Goal: Complete application form

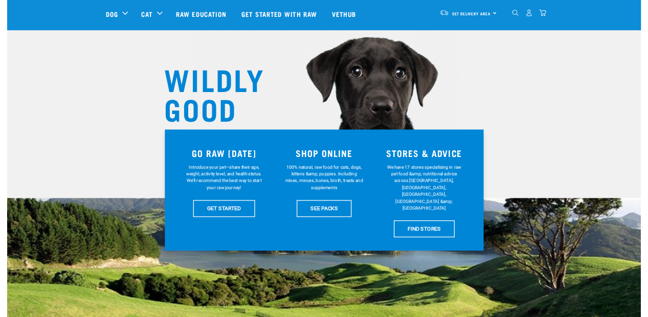
scroll to position [102, 0]
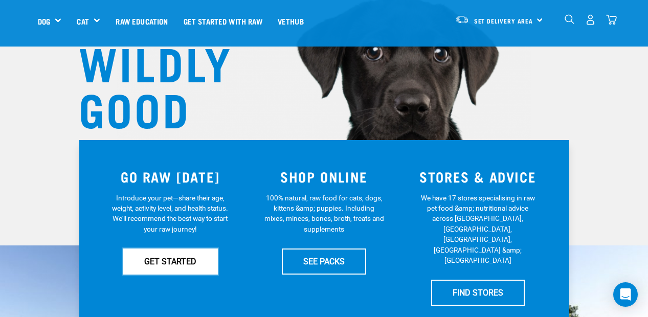
click at [179, 266] on link "GET STARTED" at bounding box center [170, 261] width 95 height 26
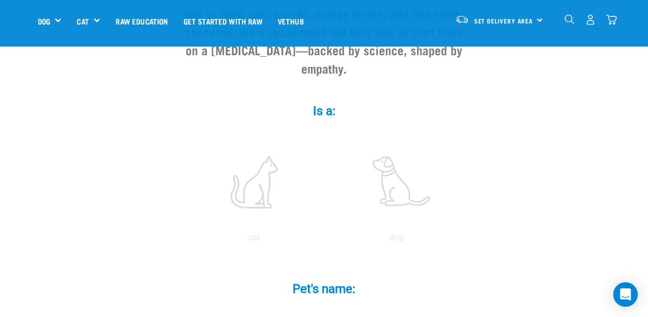
scroll to position [153, 0]
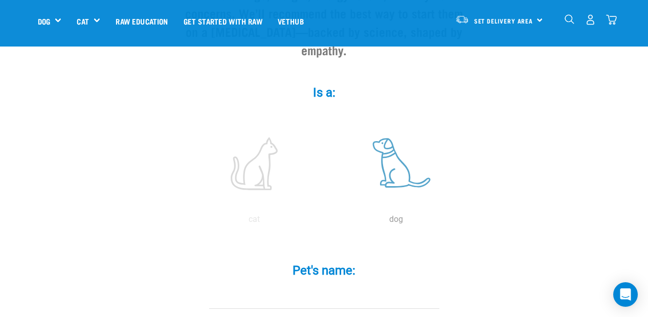
click at [394, 149] on label at bounding box center [396, 163] width 138 height 87
click at [325, 222] on input "radio" at bounding box center [325, 222] width 0 height 0
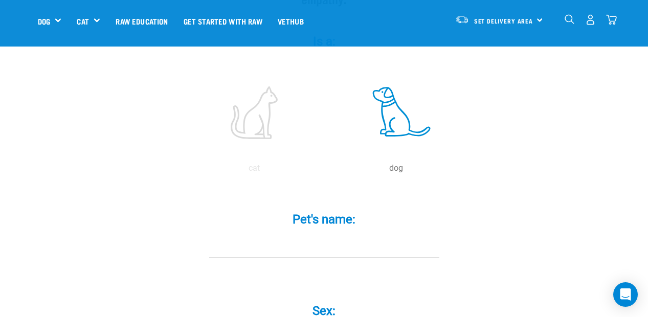
click at [302, 235] on input "Pet's name: *" at bounding box center [324, 246] width 230 height 23
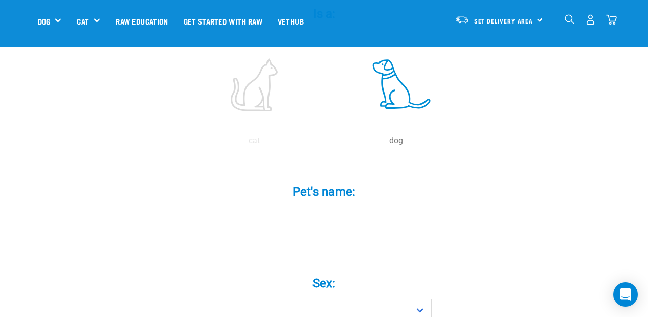
scroll to position [256, 0]
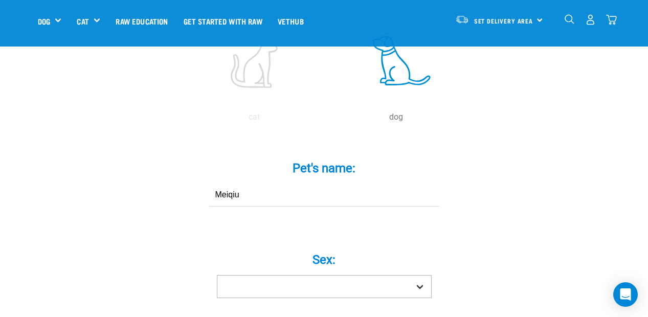
type input "Meiqiu"
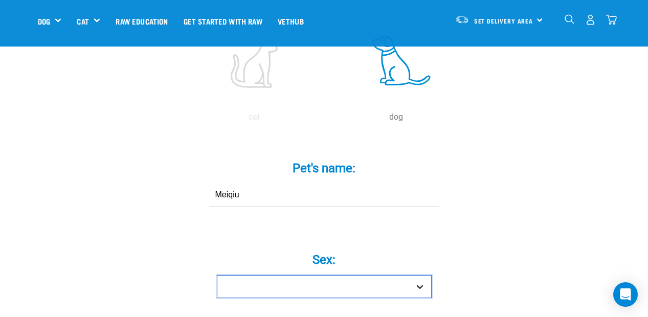
click at [311, 275] on select "Boy Girl" at bounding box center [324, 286] width 215 height 23
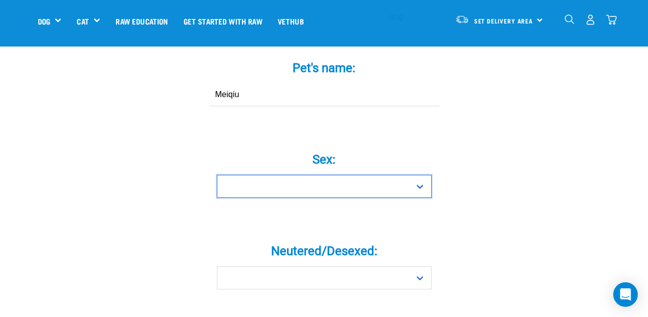
scroll to position [358, 0]
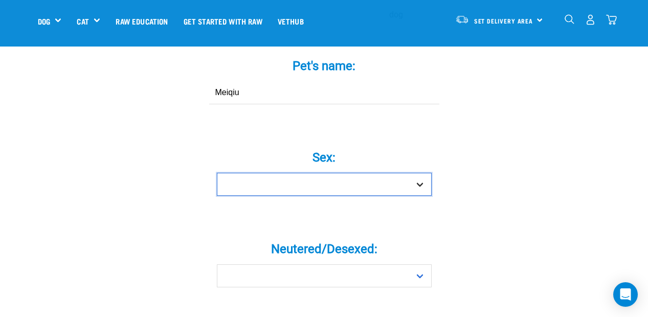
click at [320, 173] on select "Boy Girl" at bounding box center [324, 184] width 215 height 23
select select "girl"
click at [217, 173] on select "Boy Girl" at bounding box center [324, 184] width 215 height 23
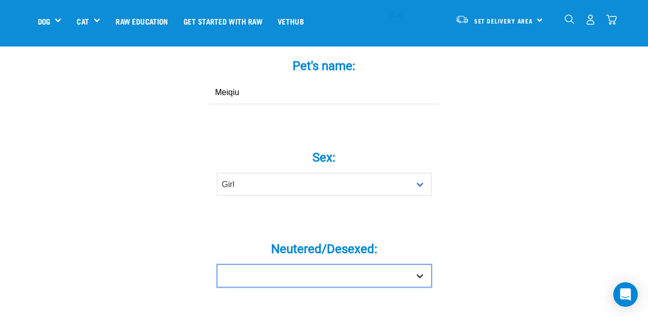
click at [306, 264] on select "Yes No" at bounding box center [324, 275] width 215 height 23
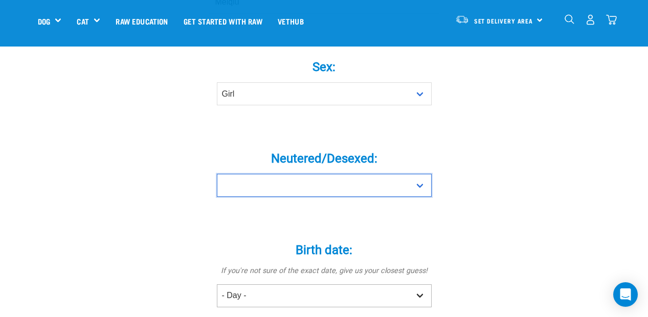
scroll to position [460, 0]
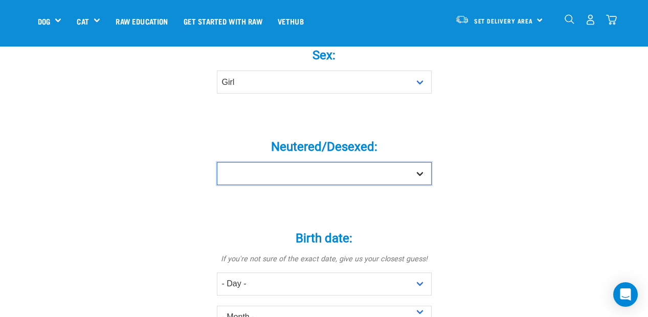
click at [306, 162] on select "Yes No" at bounding box center [324, 173] width 215 height 23
select select "no"
click at [217, 162] on select "Yes No" at bounding box center [324, 173] width 215 height 23
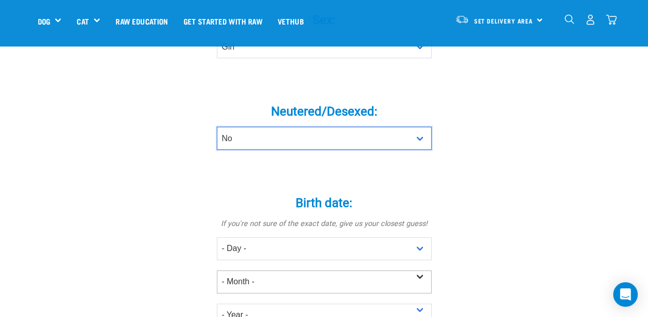
scroll to position [511, 0]
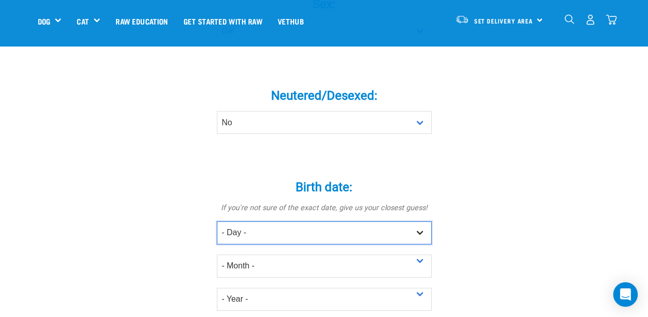
click at [326, 221] on select "- Day - 1 2 3 4 5 6 7 8 9 10 11 12 13 14 15 16 17 18 19 20 21 22 23 24 25 26 27" at bounding box center [324, 232] width 215 height 23
select select "7"
click at [217, 221] on select "- Day - 1 2 3 4 5 6 7 8 9 10 11 12 13 14 15 16 17 18 19 20 21 22 23 24 25 26 27" at bounding box center [324, 232] width 215 height 23
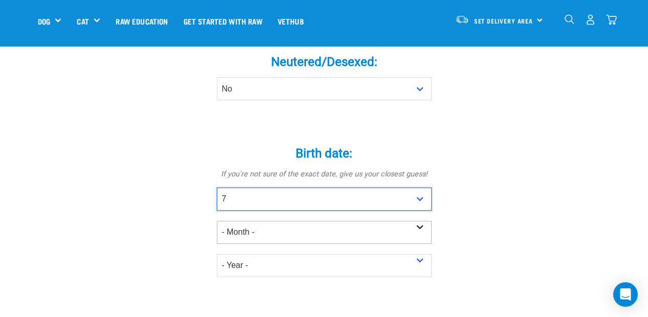
scroll to position [562, 0]
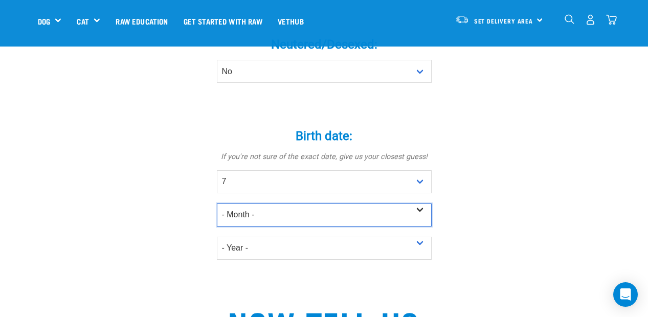
click at [287, 203] on select "- Month - January February March April May June July August September October N…" at bounding box center [324, 214] width 215 height 23
click at [289, 203] on select "- Month - January February March April May June July August September October N…" at bounding box center [324, 214] width 215 height 23
select select "September"
click at [217, 203] on select "- Month - January February March April May June July August September October N…" at bounding box center [324, 214] width 215 height 23
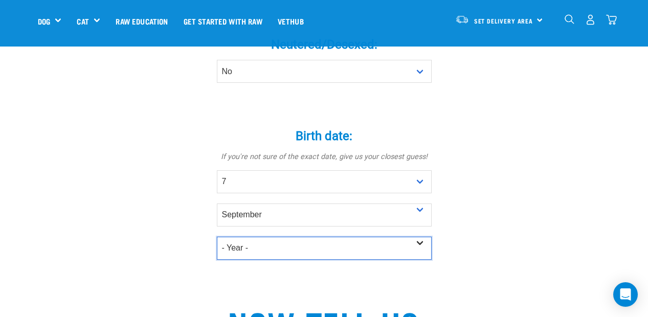
click at [275, 237] on select "- Year - 2025 2024 2023 2022 2021 2020 2019 2018 2017 2016 2015 2014 2013 2012" at bounding box center [324, 248] width 215 height 23
select select "2024"
click at [217, 237] on select "- Year - 2025 2024 2023 2022 2021 2020 2019 2018 2017 2016 2015 2014 2013 2012" at bounding box center [324, 248] width 215 height 23
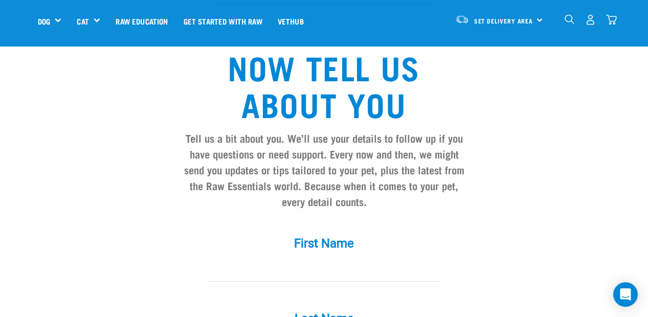
scroll to position [920, 0]
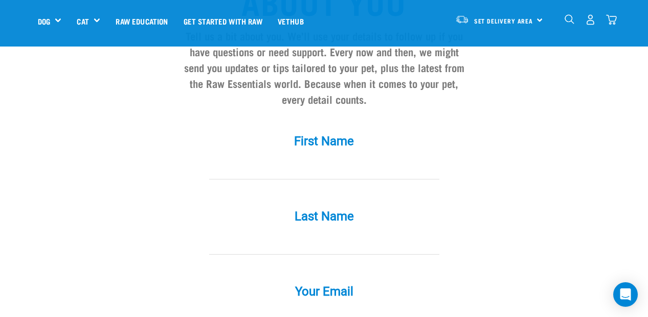
click at [333, 156] on input "First Name *" at bounding box center [324, 167] width 230 height 23
type input "Erin"
click at [337, 232] on input "Last Name *" at bounding box center [324, 243] width 230 height 23
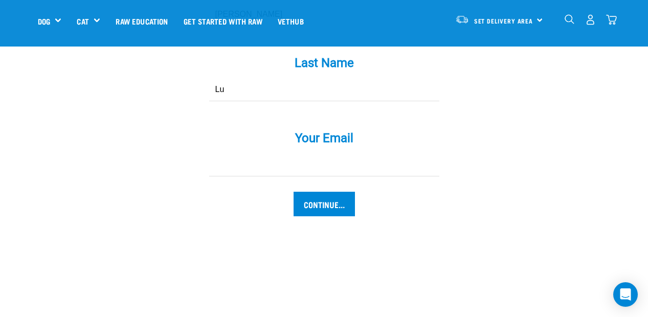
type input "Lu"
click at [267, 153] on input "Your Email *" at bounding box center [324, 164] width 230 height 23
type input "erinlu108@gmail.com"
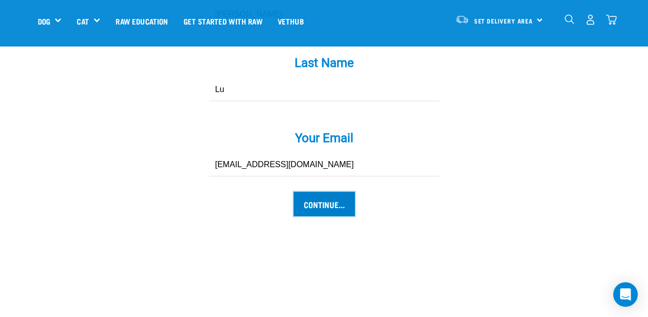
click at [311, 192] on input "Continue..." at bounding box center [323, 204] width 61 height 25
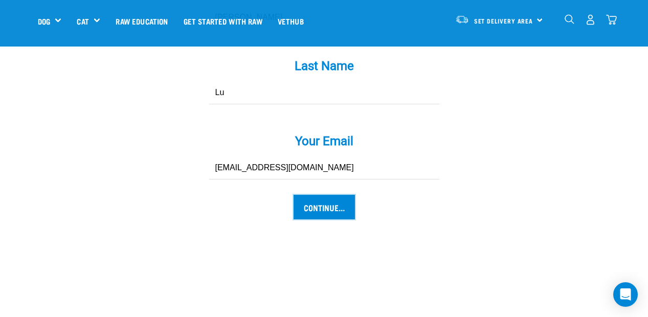
scroll to position [1028, 0]
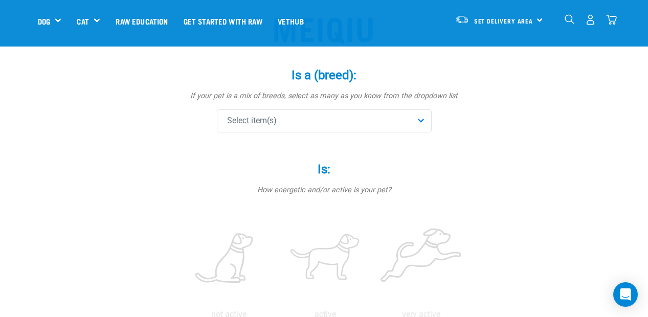
scroll to position [102, 0]
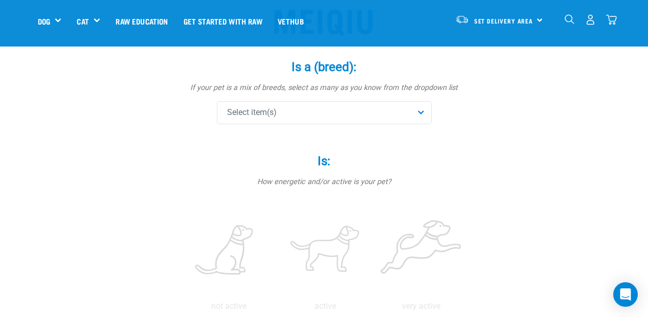
click at [329, 121] on div "Select item(s)" at bounding box center [324, 112] width 215 height 23
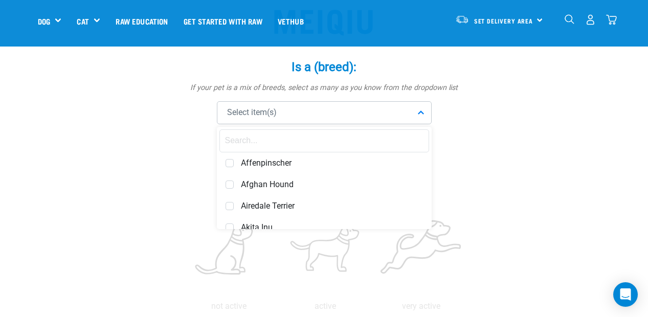
click at [327, 138] on input "text" at bounding box center [324, 140] width 210 height 23
type input "Bor"
click at [231, 164] on span at bounding box center [229, 163] width 8 height 8
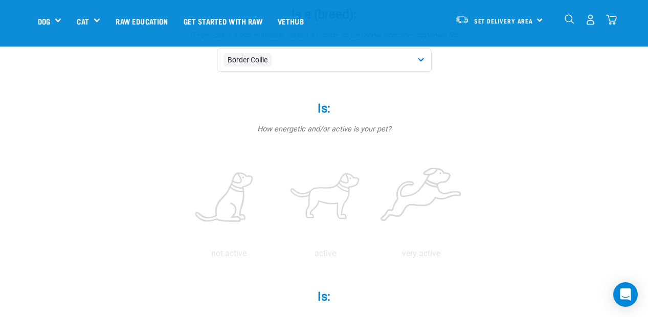
scroll to position [205, 0]
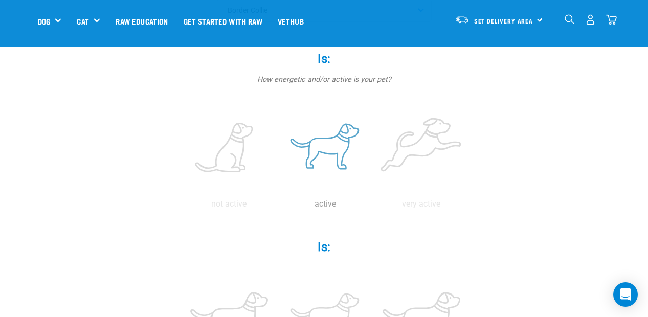
click at [342, 134] on label at bounding box center [325, 148] width 92 height 87
click at [277, 207] on input "radio" at bounding box center [277, 207] width 0 height 0
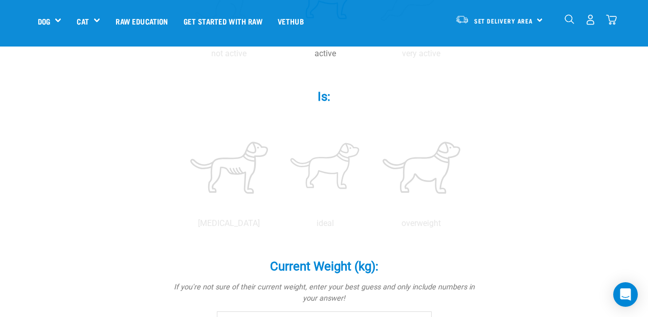
scroll to position [409, 0]
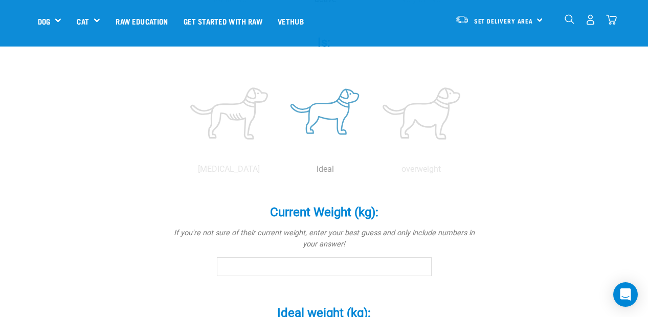
click at [336, 111] on label at bounding box center [325, 113] width 92 height 87
click at [277, 172] on input "radio" at bounding box center [277, 172] width 0 height 0
click at [313, 271] on input "Current Weight (kg): *" at bounding box center [324, 266] width 215 height 18
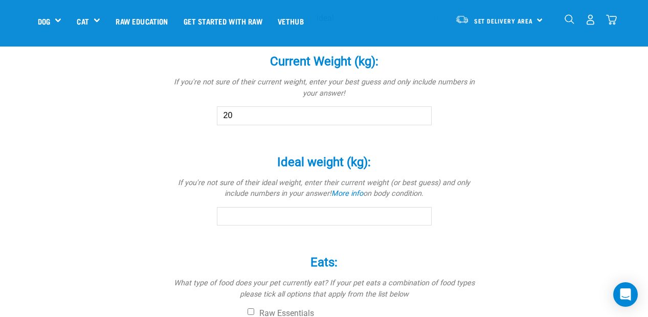
scroll to position [562, 0]
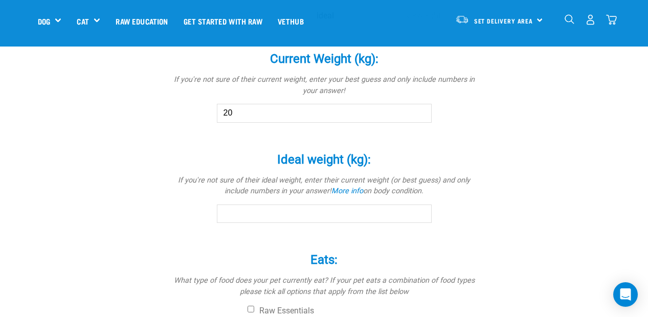
type input "20"
click at [305, 215] on input "Ideal weight (kg): *" at bounding box center [324, 214] width 215 height 18
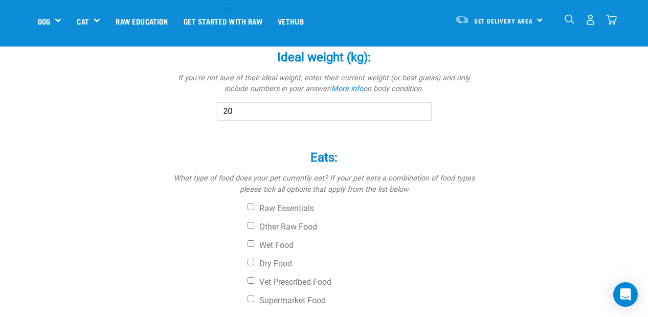
scroll to position [716, 0]
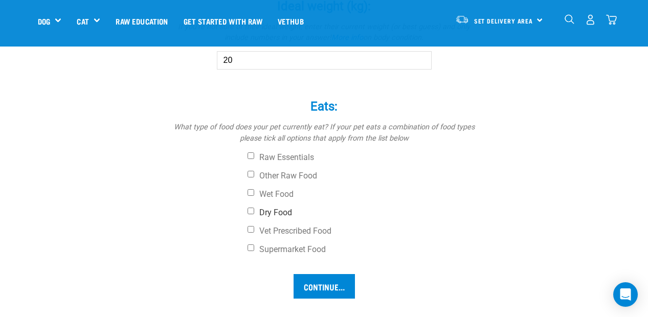
type input "20"
click at [249, 213] on input "Dry Food" at bounding box center [250, 211] width 7 height 7
checkbox input "true"
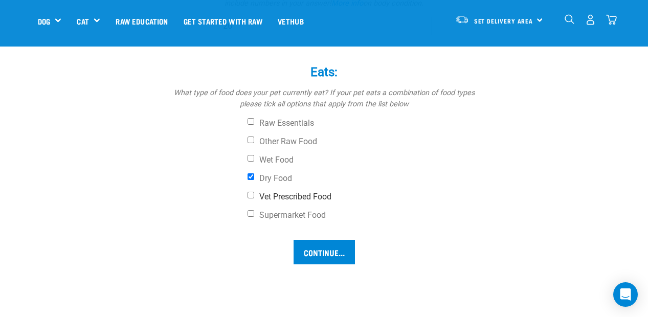
scroll to position [767, 0]
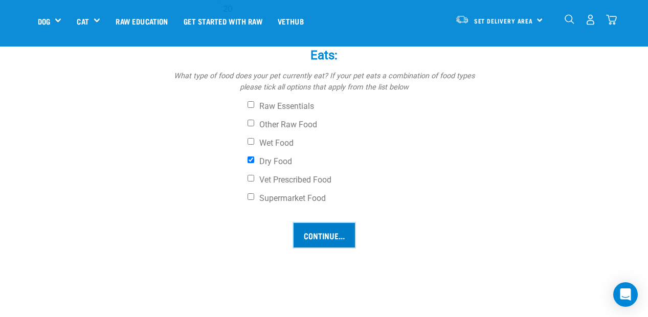
click at [327, 236] on input "Continue..." at bounding box center [323, 235] width 61 height 25
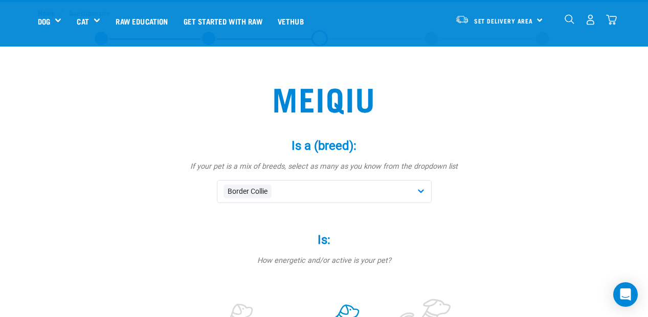
scroll to position [0, 0]
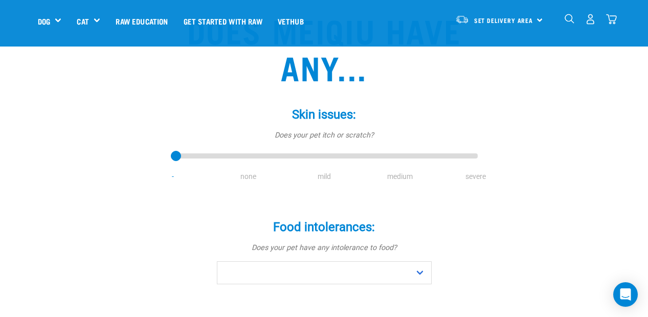
scroll to position [153, 0]
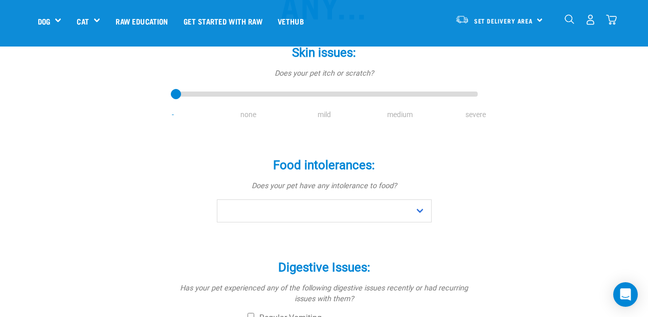
click at [248, 115] on li "none" at bounding box center [249, 114] width 76 height 11
drag, startPoint x: 176, startPoint y: 94, endPoint x: 250, endPoint y: 98, distance: 73.7
type input "1"
click at [250, 98] on input "range" at bounding box center [324, 94] width 307 height 14
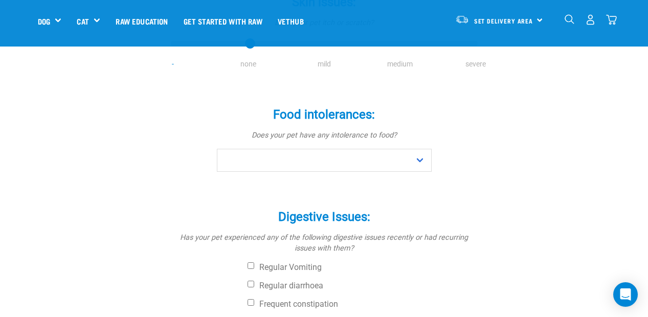
scroll to position [205, 0]
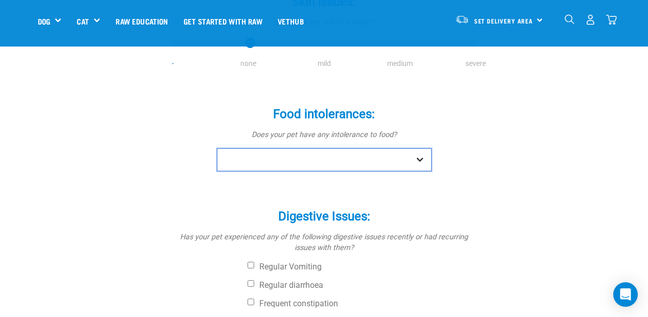
click at [328, 160] on select "No Yes" at bounding box center [324, 159] width 215 height 23
select select "yes"
click at [217, 148] on select "No Yes" at bounding box center [324, 159] width 215 height 23
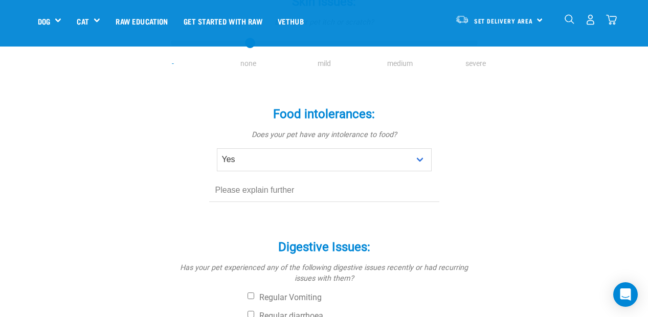
click at [278, 195] on input "text" at bounding box center [324, 190] width 230 height 23
type input "I"
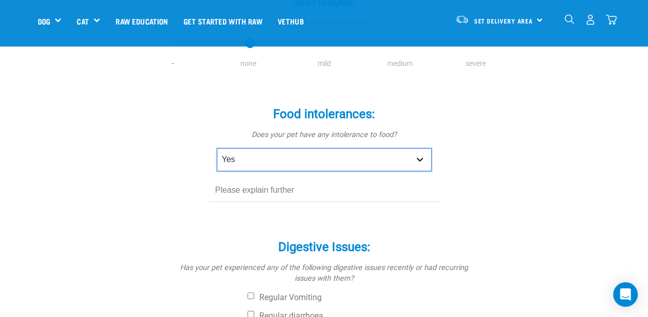
click at [319, 163] on select "No Yes" at bounding box center [324, 159] width 215 height 23
select select
click at [217, 148] on select "No Yes" at bounding box center [324, 159] width 215 height 23
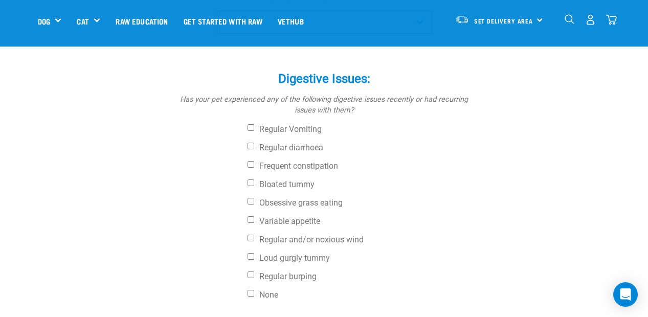
scroll to position [358, 0]
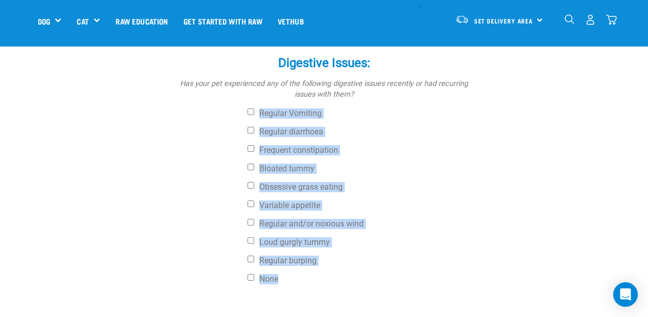
drag, startPoint x: 313, startPoint y: 282, endPoint x: 239, endPoint y: 104, distance: 192.1
click at [239, 104] on div "Digestive Issues: * Has your pet experienced any of the following digestive iss…" at bounding box center [324, 164] width 307 height 247
copy div "Regular Vomiting Regular diarrhoea Frequent constipation Bloated tummy Obsessiv…"
click at [445, 217] on div "Digestive Issues: * Has your pet experienced any of the following digestive iss…" at bounding box center [324, 164] width 307 height 247
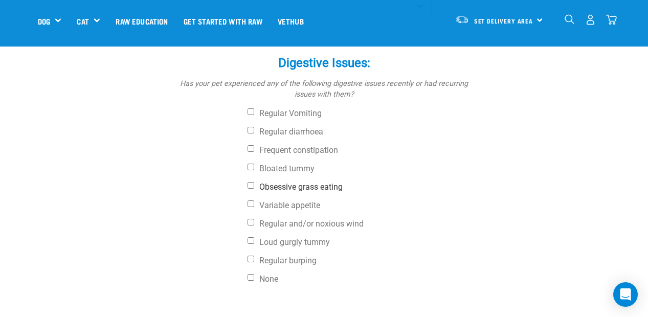
click at [252, 184] on input "Obsessive grass eating" at bounding box center [250, 185] width 7 height 7
checkbox input "true"
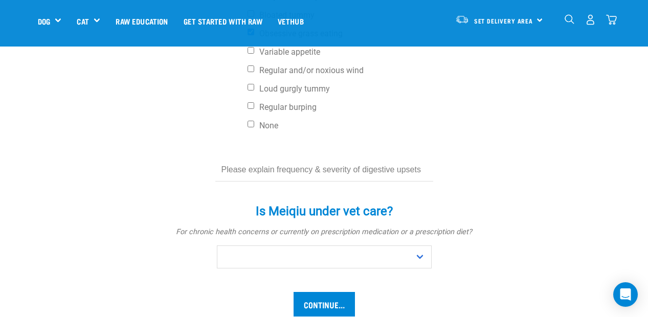
scroll to position [460, 0]
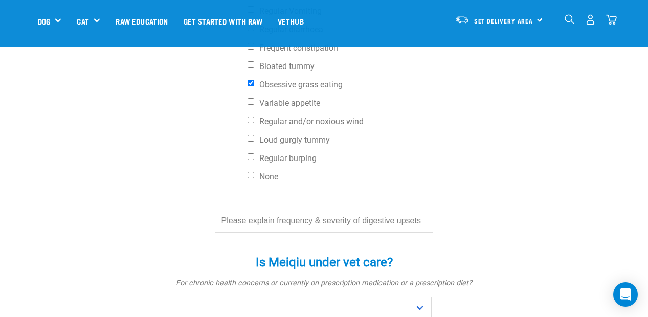
click at [288, 219] on input "text" at bounding box center [324, 221] width 218 height 23
click at [271, 220] on input "text" at bounding box center [324, 221] width 218 height 23
type input "e"
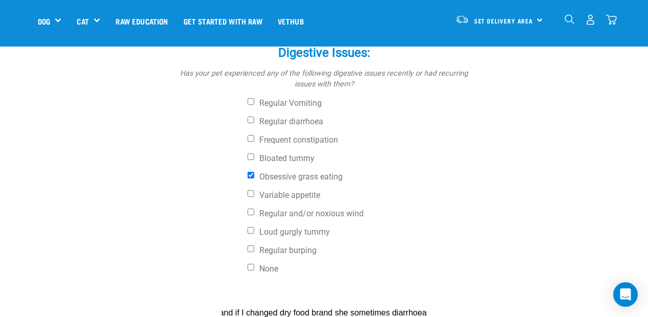
scroll to position [522, 0]
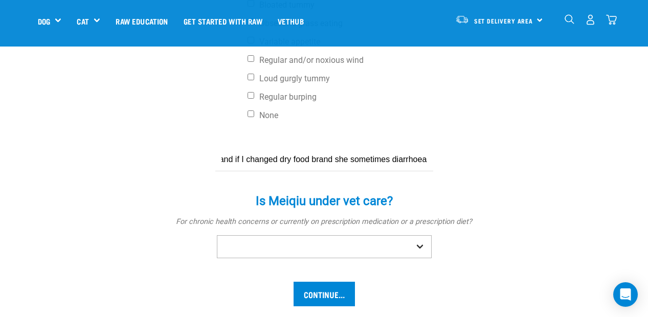
type input "always eat grass when walk; and if I changed dry food brand she sometimes diarr…"
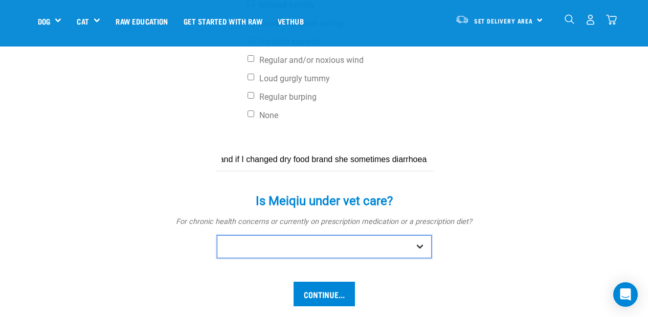
scroll to position [0, 0]
click at [298, 247] on select "No Yes" at bounding box center [324, 246] width 215 height 23
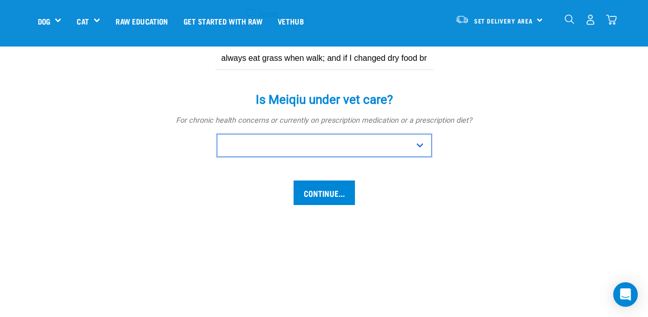
scroll to position [624, 0]
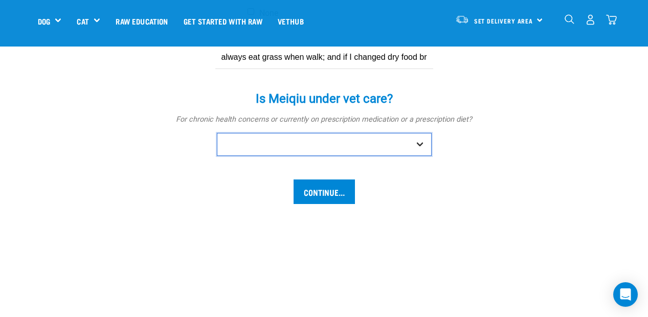
click at [361, 137] on select "No Yes" at bounding box center [324, 144] width 215 height 23
select select "yes"
click at [217, 133] on select "No Yes" at bounding box center [324, 144] width 215 height 23
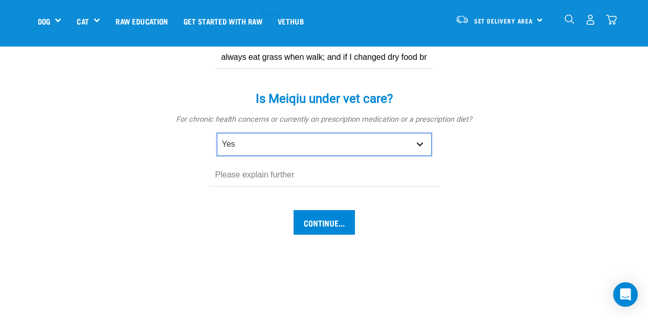
click at [283, 146] on select "No Yes" at bounding box center [324, 144] width 215 height 23
click at [217, 133] on select "No Yes" at bounding box center [324, 144] width 215 height 23
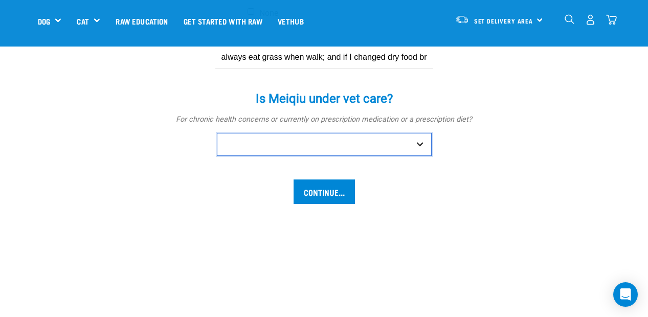
click at [305, 150] on select "No Yes" at bounding box center [324, 144] width 215 height 23
select select "no"
click at [217, 133] on select "No Yes" at bounding box center [324, 144] width 215 height 23
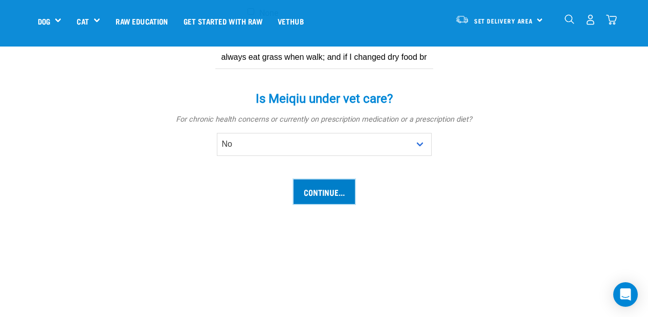
click at [323, 192] on input "Continue..." at bounding box center [323, 191] width 61 height 25
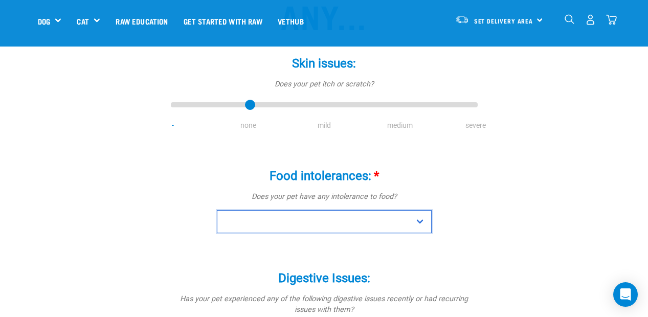
scroll to position [138, 0]
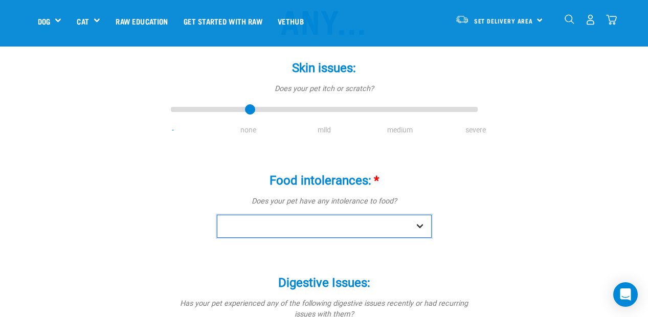
click at [343, 228] on select "No Yes" at bounding box center [324, 226] width 215 height 23
select select "no"
click at [217, 215] on select "No Yes" at bounding box center [324, 226] width 215 height 23
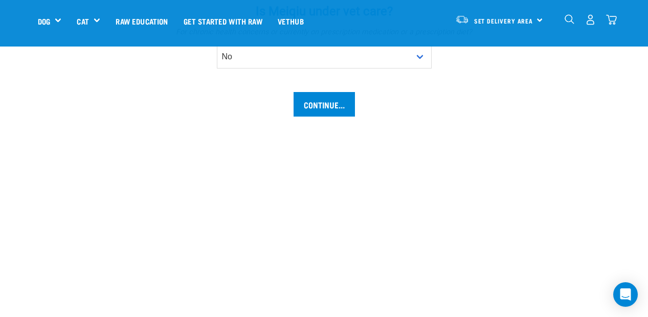
scroll to position [621, 0]
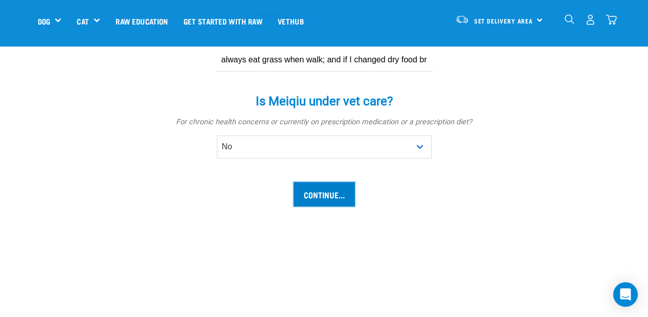
click at [336, 199] on input "Continue..." at bounding box center [323, 194] width 61 height 25
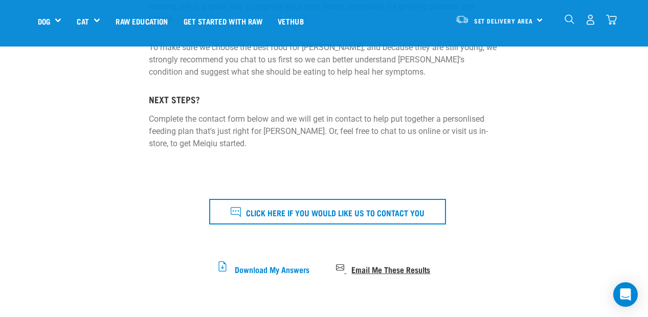
scroll to position [256, 0]
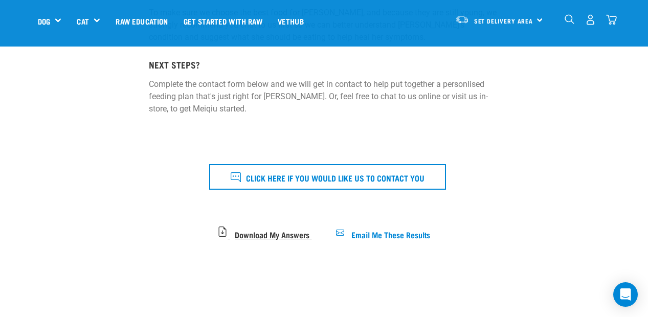
click at [274, 231] on span "Download My Answers" at bounding box center [272, 234] width 75 height 6
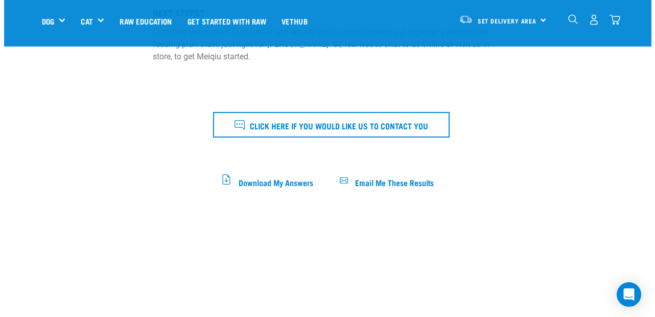
scroll to position [307, 0]
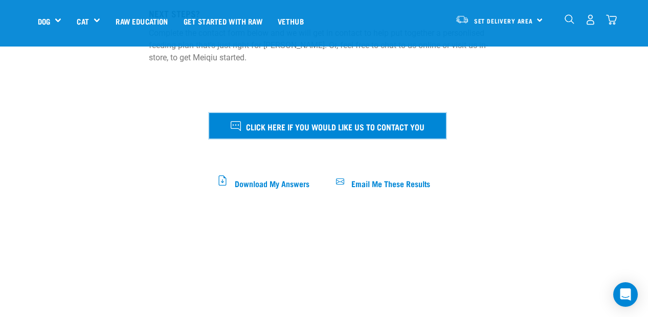
click at [332, 120] on span "Click here if you would like us to contact you" at bounding box center [335, 126] width 178 height 13
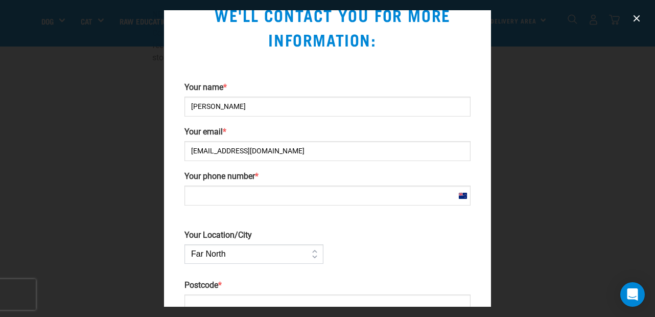
scroll to position [51, 0]
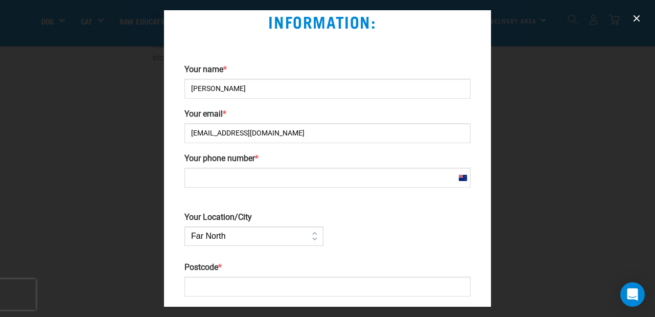
click at [283, 182] on input "Your phone number *" at bounding box center [328, 178] width 286 height 20
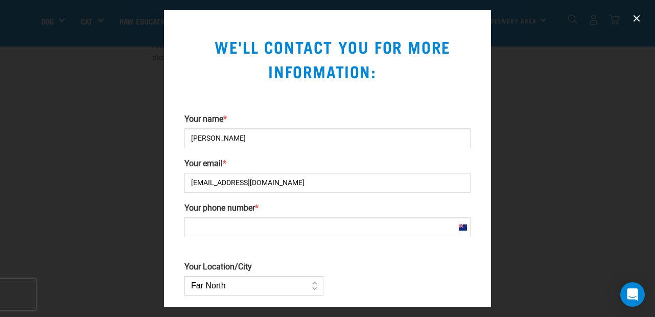
scroll to position [0, 0]
